Goal: Find specific page/section: Find specific page/section

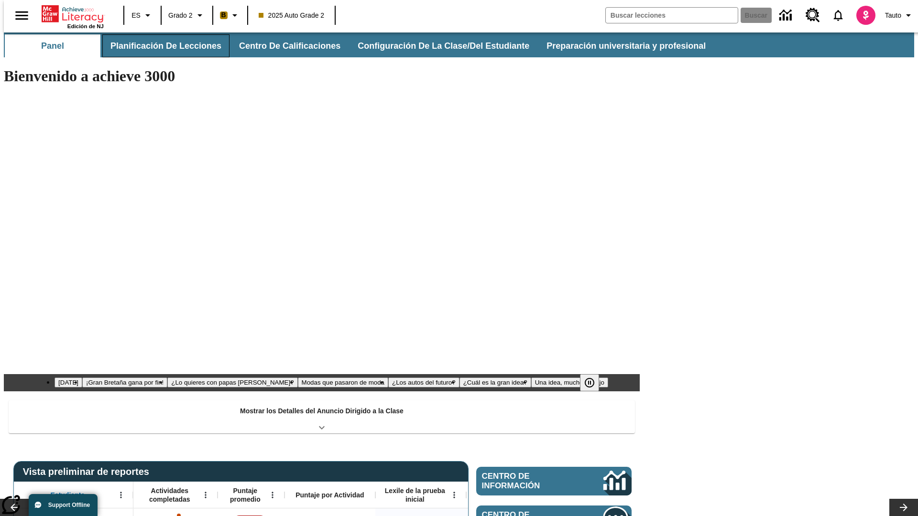
click at [160, 46] on button "Planificación de lecciones" at bounding box center [165, 45] width 127 height 23
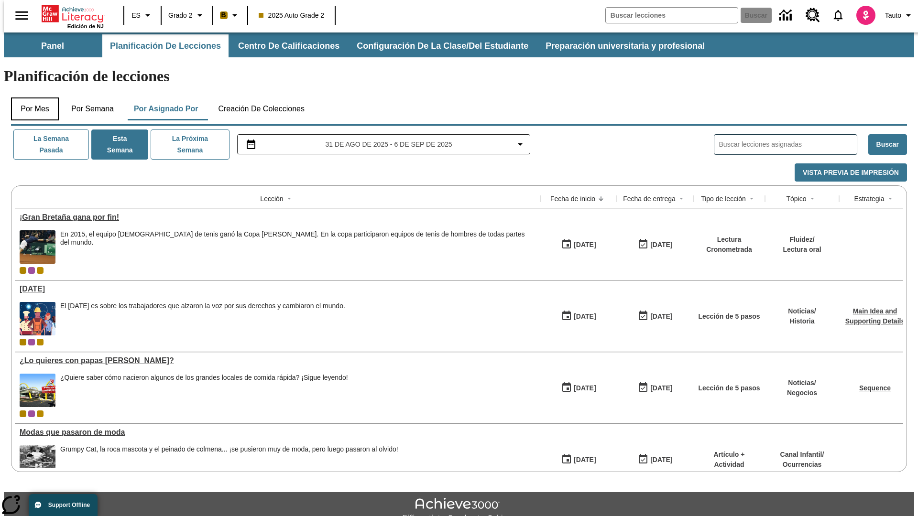
click at [31, 98] on button "Por mes" at bounding box center [35, 109] width 48 height 23
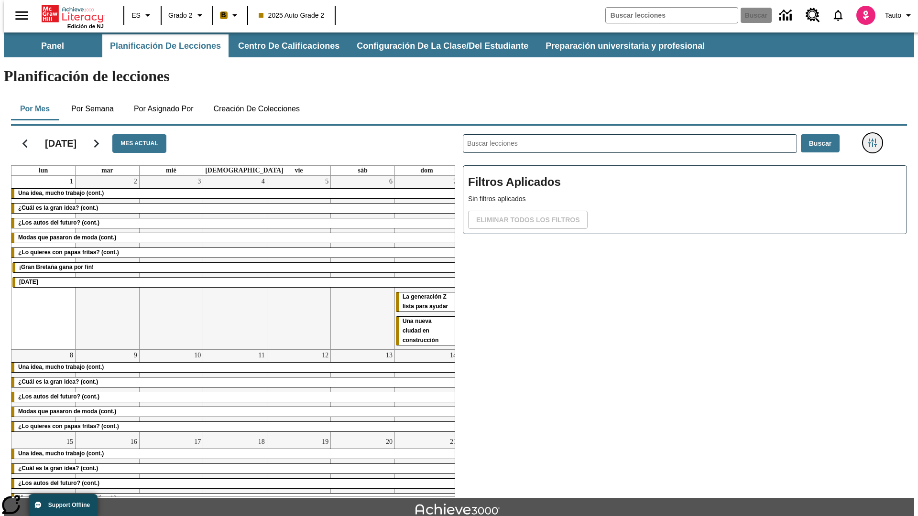
click at [875, 139] on icon "Menú lateral de filtros" at bounding box center [872, 143] width 9 height 9
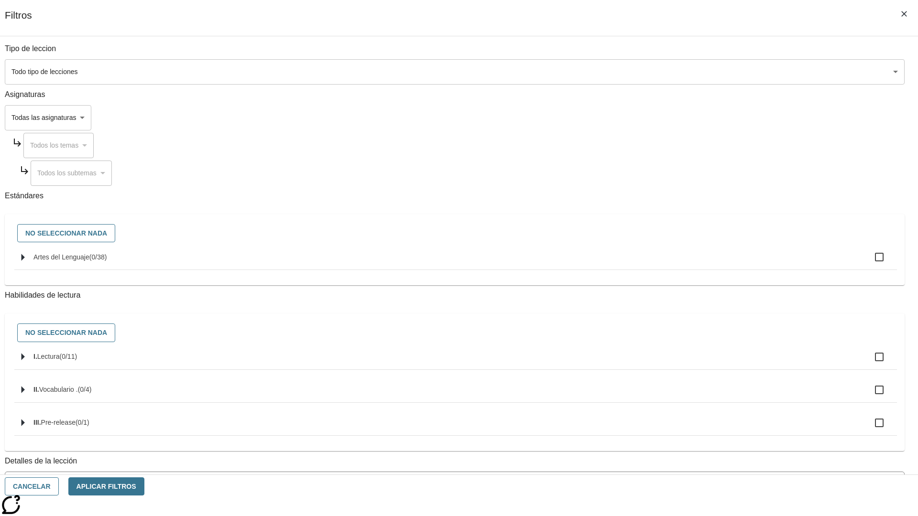
click at [689, 386] on body "Saltar al contenido principal Edición de NJ ES Grado 2 B 2025 Auto Grade 2 Busc…" at bounding box center [459, 296] width 910 height 527
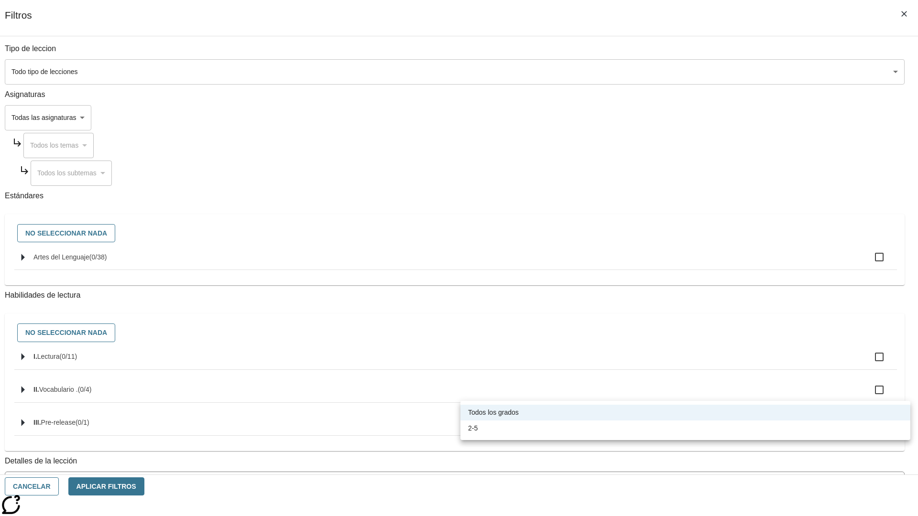
scroll to position [299, 0]
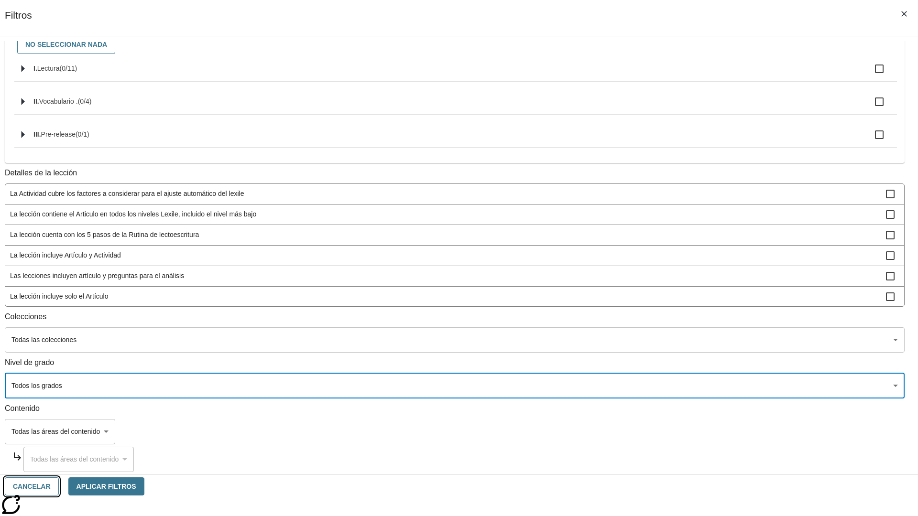
click at [59, 487] on button "Cancelar" at bounding box center [32, 487] width 54 height 19
click at [69, 13] on icon "Portada" at bounding box center [74, 13] width 64 height 19
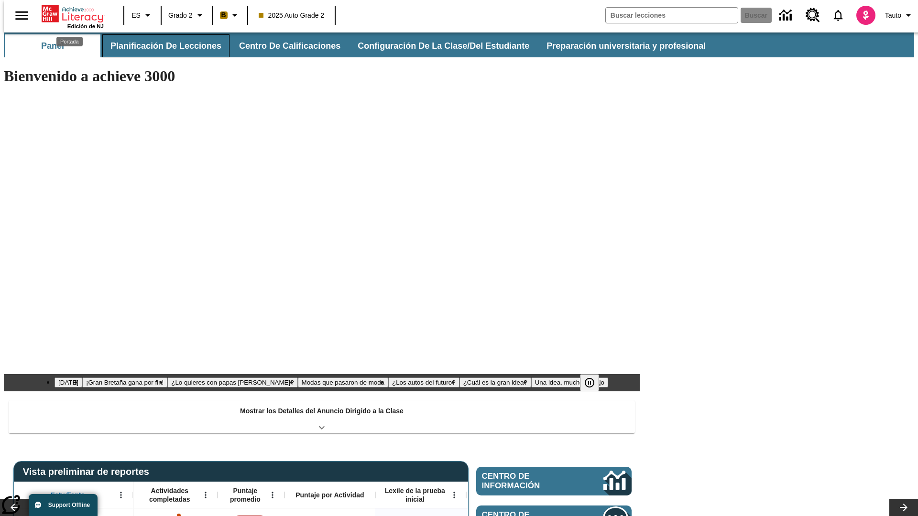
click at [160, 46] on button "Planificación de lecciones" at bounding box center [165, 45] width 127 height 23
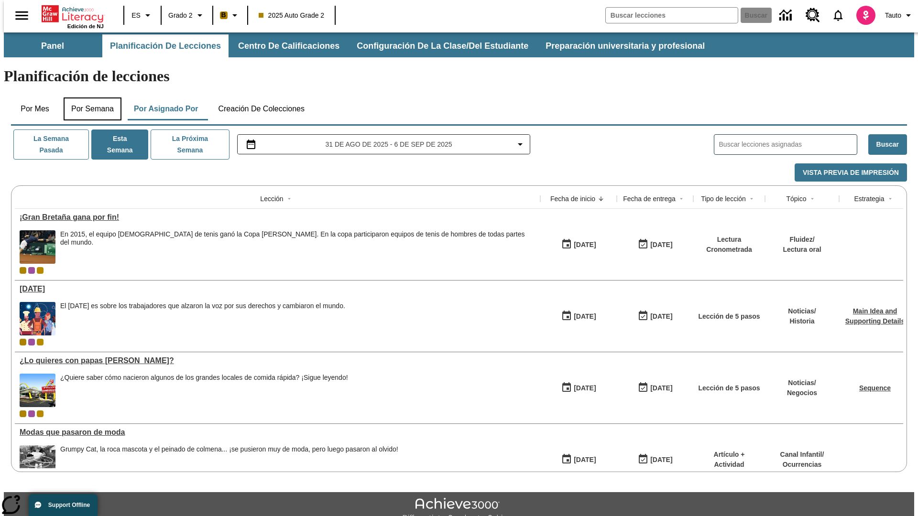
click at [89, 98] on button "Por semana" at bounding box center [93, 109] width 58 height 23
